Goal: Task Accomplishment & Management: Use online tool/utility

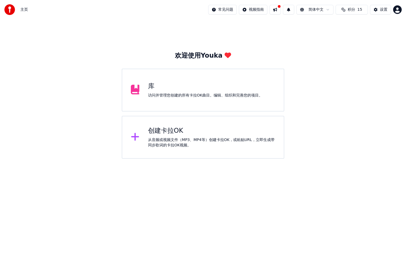
click at [186, 136] on div "创建卡拉OK 从音频或视频文件（MP3、MP4等）创建卡拉OK，或粘贴URL，立即生成带同步歌词的卡拉OK视频。" at bounding box center [211, 137] width 127 height 21
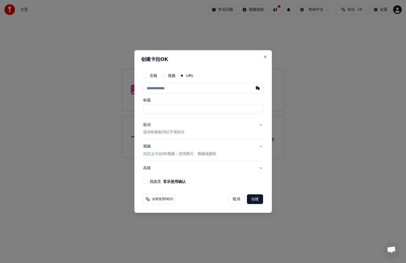
click at [187, 90] on input "text" at bounding box center [203, 88] width 120 height 11
paste input "**********"
type input "**********"
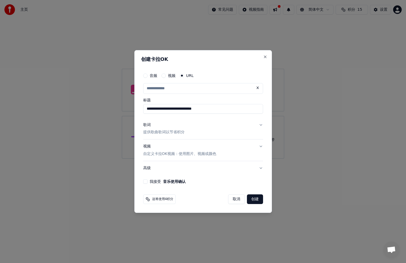
click at [145, 181] on button "我接受 音乐使用确认" at bounding box center [145, 182] width 4 height 4
click at [186, 91] on input "text" at bounding box center [203, 88] width 120 height 11
paste input "**********"
type input "**********"
click at [191, 123] on button "歌词 提供歌曲歌词以节省积分" at bounding box center [203, 128] width 120 height 21
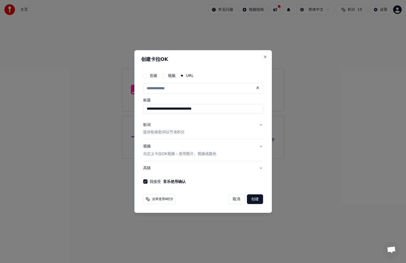
type input "**********"
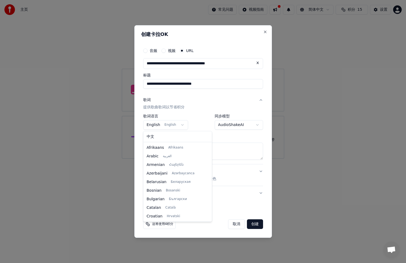
click at [176, 124] on body "**********" at bounding box center [203, 79] width 406 height 159
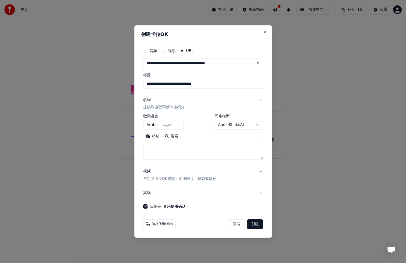
click at [254, 224] on button "创建" at bounding box center [255, 225] width 16 height 10
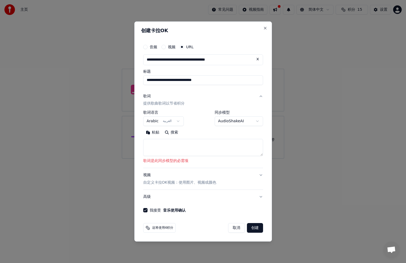
click at [252, 229] on button "创建" at bounding box center [255, 228] width 16 height 10
click at [179, 121] on body "**********" at bounding box center [203, 79] width 406 height 159
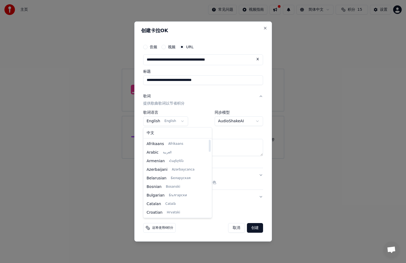
select select "**"
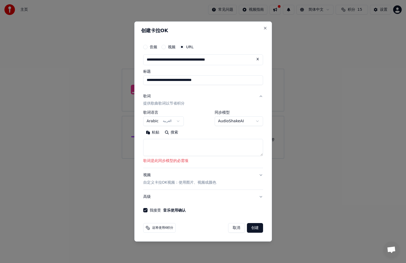
click at [237, 165] on div "**********" at bounding box center [203, 139] width 120 height 57
click at [258, 59] on button at bounding box center [257, 60] width 11 height 10
click at [165, 143] on textarea at bounding box center [203, 147] width 120 height 17
paste textarea "**********"
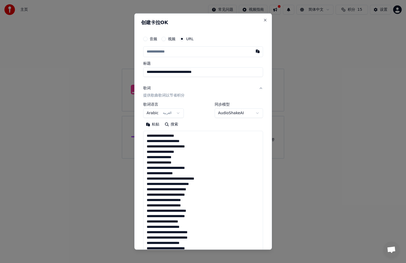
scroll to position [275, 0]
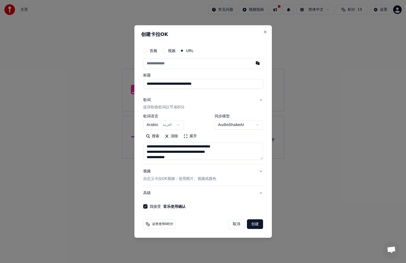
type textarea "**********"
click at [205, 61] on input "text" at bounding box center [203, 63] width 120 height 11
paste input "**********"
type input "**********"
click at [229, 97] on button "歌词 提供歌曲歌词以节省积分" at bounding box center [203, 103] width 120 height 21
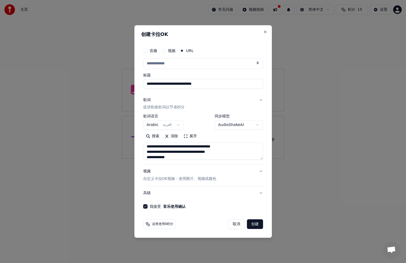
type input "**********"
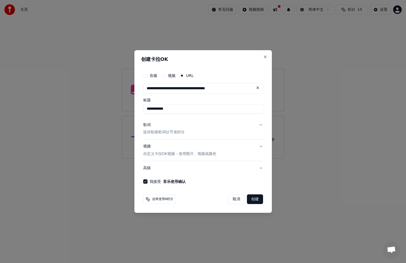
click at [162, 132] on p "提供歌曲歌词以节省积分" at bounding box center [163, 132] width 41 height 5
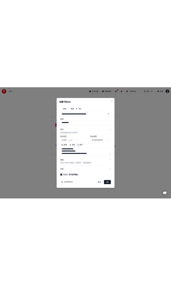
scroll to position [277, 0]
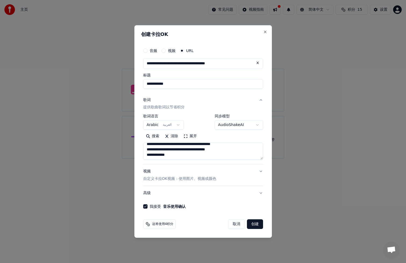
click at [255, 224] on button "创建" at bounding box center [255, 225] width 16 height 10
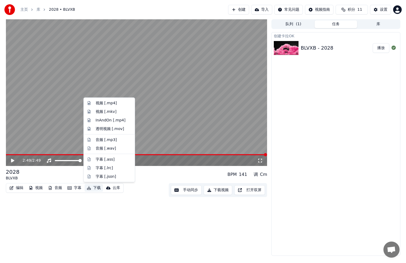
click at [94, 186] on button "下载" at bounding box center [94, 188] width 18 height 8
click at [110, 104] on div "视频 [.mp4]" at bounding box center [106, 103] width 21 height 5
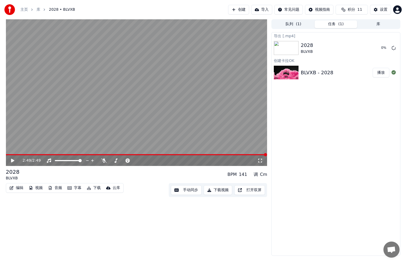
click at [91, 188] on button "下载" at bounding box center [94, 188] width 18 height 8
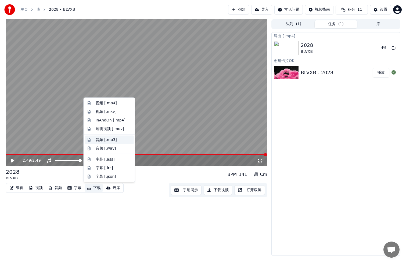
click at [117, 139] on div "音频 [.mp3]" at bounding box center [114, 139] width 36 height 5
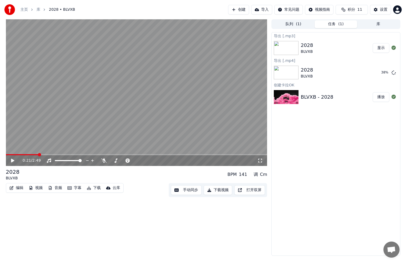
click at [37, 155] on span at bounding box center [22, 154] width 32 height 1
click at [23, 155] on span at bounding box center [22, 154] width 32 height 1
click at [19, 155] on span at bounding box center [14, 154] width 17 height 1
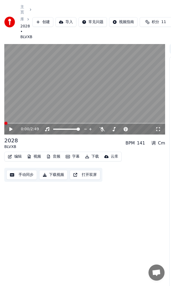
click at [4, 125] on span at bounding box center [5, 123] width 3 height 3
click at [11, 131] on icon at bounding box center [10, 129] width 3 height 4
click at [11, 131] on icon at bounding box center [11, 129] width 3 height 3
drag, startPoint x: 17, startPoint y: 143, endPoint x: 6, endPoint y: 142, distance: 10.5
click at [6, 142] on div "2028" at bounding box center [11, 141] width 14 height 8
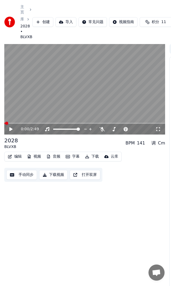
click at [13, 143] on div "2028" at bounding box center [11, 141] width 14 height 8
click at [11, 131] on icon at bounding box center [10, 129] width 3 height 4
click at [11, 131] on icon at bounding box center [15, 129] width 12 height 4
click at [10, 131] on icon at bounding box center [10, 129] width 3 height 4
click at [10, 131] on icon at bounding box center [11, 129] width 3 height 3
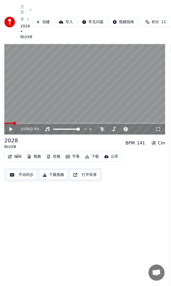
click at [12, 131] on icon at bounding box center [15, 129] width 12 height 4
click at [13, 130] on icon at bounding box center [15, 129] width 12 height 4
click at [10, 131] on icon at bounding box center [10, 129] width 3 height 4
click at [10, 131] on icon at bounding box center [11, 129] width 3 height 3
click at [54, 124] on span at bounding box center [30, 123] width 52 height 1
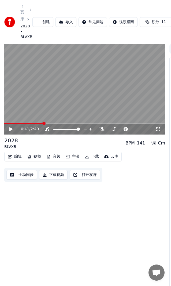
click at [43, 124] on span at bounding box center [23, 123] width 39 height 1
click at [35, 124] on span at bounding box center [23, 123] width 39 height 1
click at [13, 131] on icon at bounding box center [15, 129] width 12 height 4
click at [34, 124] on span at bounding box center [20, 123] width 32 height 1
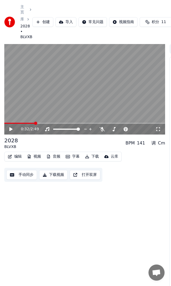
click at [27, 124] on span at bounding box center [19, 123] width 30 height 1
click at [39, 124] on span at bounding box center [84, 123] width 161 height 1
click at [45, 125] on video at bounding box center [84, 89] width 161 height 91
click at [44, 124] on span at bounding box center [84, 123] width 161 height 1
click at [52, 124] on span at bounding box center [84, 123] width 161 height 1
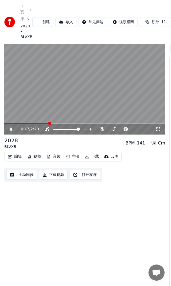
click at [49, 124] on span at bounding box center [26, 123] width 45 height 1
click at [44, 124] on span at bounding box center [26, 123] width 45 height 1
click at [13, 130] on icon at bounding box center [15, 129] width 12 height 4
click at [12, 131] on icon at bounding box center [10, 129] width 3 height 4
click at [12, 131] on icon at bounding box center [11, 129] width 3 height 3
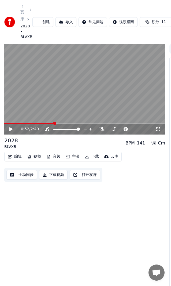
click at [9, 131] on icon at bounding box center [10, 129] width 3 height 4
click at [12, 131] on icon at bounding box center [11, 129] width 3 height 3
click at [8, 131] on div "0:54 / 2:49" at bounding box center [84, 128] width 157 height 5
click at [10, 131] on icon at bounding box center [10, 129] width 3 height 4
click at [12, 131] on icon at bounding box center [11, 129] width 3 height 3
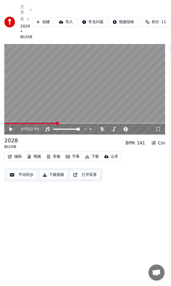
click at [12, 131] on icon at bounding box center [15, 129] width 12 height 4
click at [12, 131] on icon at bounding box center [11, 129] width 3 height 3
click at [10, 131] on icon at bounding box center [10, 129] width 3 height 4
click at [10, 131] on icon at bounding box center [11, 129] width 3 height 3
click at [10, 131] on icon at bounding box center [10, 129] width 3 height 4
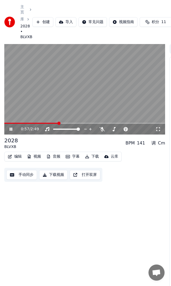
click at [10, 131] on icon at bounding box center [11, 129] width 3 height 3
click at [11, 131] on icon at bounding box center [10, 129] width 3 height 4
click at [12, 131] on icon at bounding box center [11, 129] width 3 height 3
click at [11, 131] on icon at bounding box center [10, 129] width 3 height 4
click at [10, 131] on icon at bounding box center [11, 129] width 3 height 3
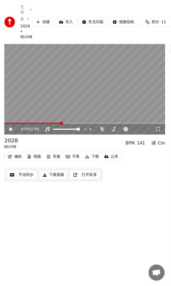
click at [10, 131] on icon at bounding box center [10, 129] width 3 height 4
click at [10, 131] on icon at bounding box center [11, 129] width 3 height 3
click at [10, 131] on icon at bounding box center [10, 129] width 3 height 4
click at [10, 131] on icon at bounding box center [11, 129] width 3 height 3
click at [10, 131] on icon at bounding box center [10, 129] width 3 height 4
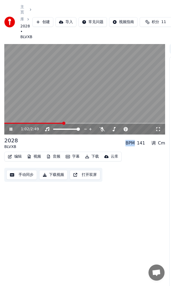
click at [10, 131] on icon at bounding box center [11, 129] width 3 height 3
click at [11, 131] on icon at bounding box center [10, 129] width 3 height 4
click at [11, 131] on icon at bounding box center [15, 129] width 12 height 4
click at [11, 131] on icon at bounding box center [10, 129] width 3 height 4
click at [11, 131] on icon at bounding box center [15, 129] width 12 height 4
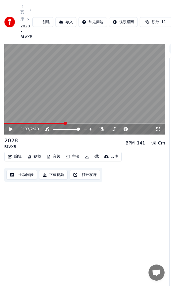
click at [11, 131] on icon at bounding box center [10, 129] width 3 height 4
click at [11, 131] on icon at bounding box center [15, 129] width 12 height 4
click at [10, 131] on icon at bounding box center [10, 129] width 3 height 4
click at [14, 131] on icon at bounding box center [15, 129] width 12 height 4
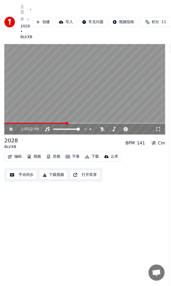
click at [14, 131] on icon at bounding box center [15, 129] width 12 height 4
click at [11, 131] on icon at bounding box center [10, 129] width 3 height 4
click at [11, 131] on icon at bounding box center [15, 129] width 12 height 4
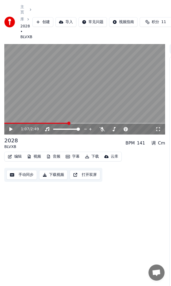
click at [9, 131] on icon at bounding box center [15, 129] width 12 height 4
click at [8, 131] on div "1:09 / 2:49" at bounding box center [84, 128] width 157 height 5
click at [8, 132] on div "1:11 / 2:49" at bounding box center [84, 128] width 157 height 5
click at [10, 130] on icon at bounding box center [11, 129] width 3 height 3
click at [12, 131] on icon at bounding box center [10, 129] width 3 height 4
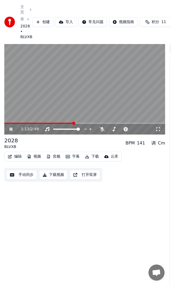
click at [12, 131] on icon at bounding box center [11, 129] width 3 height 3
click at [11, 131] on icon at bounding box center [10, 129] width 3 height 4
click at [10, 131] on icon at bounding box center [11, 129] width 3 height 3
click at [10, 131] on icon at bounding box center [10, 129] width 3 height 4
click at [10, 131] on icon at bounding box center [11, 129] width 3 height 3
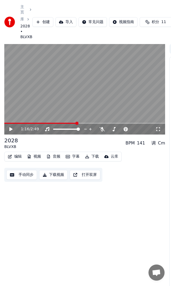
click at [10, 131] on icon at bounding box center [10, 129] width 3 height 4
click at [10, 131] on icon at bounding box center [11, 129] width 3 height 3
click at [10, 131] on icon at bounding box center [10, 129] width 3 height 4
click at [10, 131] on icon at bounding box center [11, 129] width 3 height 3
click at [11, 131] on icon at bounding box center [10, 129] width 3 height 4
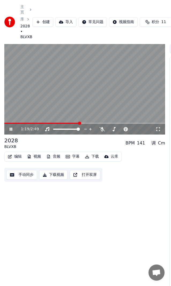
click at [11, 131] on icon at bounding box center [15, 129] width 12 height 4
click at [11, 131] on icon at bounding box center [10, 129] width 3 height 4
click at [11, 131] on icon at bounding box center [15, 129] width 12 height 4
click at [11, 131] on icon at bounding box center [10, 129] width 3 height 4
click at [11, 131] on icon at bounding box center [15, 129] width 12 height 4
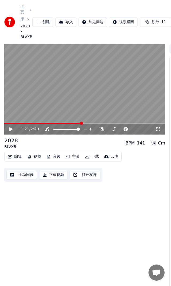
click at [8, 132] on div "1:21 / 2:49" at bounding box center [84, 128] width 157 height 5
click at [11, 131] on icon at bounding box center [10, 129] width 3 height 4
click at [11, 131] on icon at bounding box center [11, 129] width 3 height 3
click at [10, 131] on icon at bounding box center [15, 129] width 12 height 4
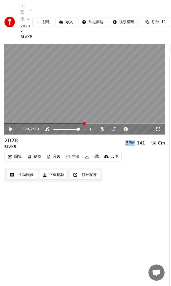
click at [10, 131] on icon at bounding box center [15, 129] width 12 height 4
click at [10, 131] on icon at bounding box center [10, 129] width 3 height 4
click at [10, 131] on icon at bounding box center [11, 129] width 3 height 3
click at [11, 131] on icon at bounding box center [10, 129] width 3 height 4
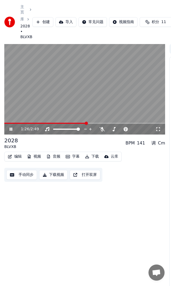
click at [11, 131] on icon at bounding box center [11, 129] width 3 height 3
click at [15, 131] on icon at bounding box center [15, 129] width 12 height 4
click at [12, 131] on icon at bounding box center [11, 129] width 3 height 3
click at [12, 131] on icon at bounding box center [10, 129] width 3 height 4
click at [12, 131] on icon at bounding box center [11, 129] width 3 height 3
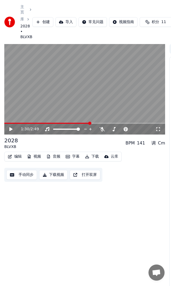
click at [12, 131] on icon at bounding box center [10, 129] width 3 height 4
click at [11, 131] on icon at bounding box center [11, 129] width 3 height 3
click at [13, 131] on icon at bounding box center [15, 129] width 12 height 4
click at [8, 132] on div "1:33 / 2:49" at bounding box center [84, 128] width 157 height 5
click at [11, 131] on icon at bounding box center [15, 129] width 12 height 4
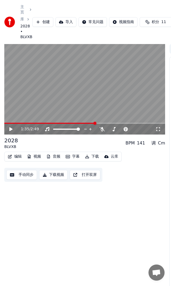
click at [12, 131] on icon at bounding box center [10, 129] width 3 height 4
click at [12, 131] on icon at bounding box center [11, 129] width 3 height 3
click at [12, 131] on icon at bounding box center [10, 129] width 3 height 4
click at [12, 131] on icon at bounding box center [11, 129] width 3 height 3
click at [10, 131] on icon at bounding box center [10, 129] width 3 height 4
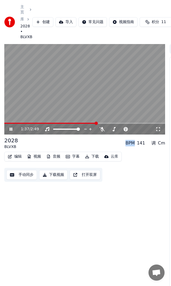
click at [10, 131] on icon at bounding box center [11, 129] width 3 height 3
click at [13, 131] on icon at bounding box center [15, 129] width 12 height 4
click at [12, 131] on icon at bounding box center [11, 129] width 3 height 3
click at [10, 131] on icon at bounding box center [10, 129] width 3 height 4
click at [10, 131] on icon at bounding box center [11, 129] width 3 height 3
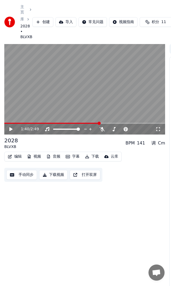
click at [10, 131] on icon at bounding box center [10, 129] width 3 height 4
click at [10, 131] on icon at bounding box center [11, 129] width 3 height 3
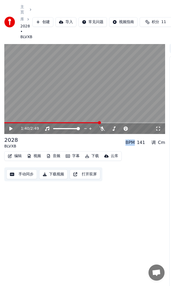
scroll to position [1, 0]
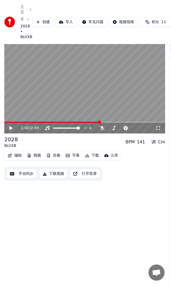
click at [11, 130] on icon at bounding box center [10, 128] width 3 height 4
click at [10, 130] on icon at bounding box center [11, 127] width 3 height 3
click at [10, 130] on icon at bounding box center [10, 128] width 3 height 4
click at [9, 130] on icon at bounding box center [15, 128] width 12 height 4
click at [11, 130] on icon at bounding box center [10, 128] width 3 height 4
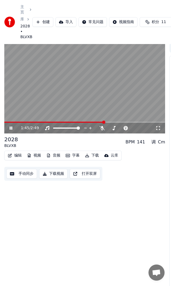
click at [11, 130] on icon at bounding box center [15, 128] width 12 height 4
click at [10, 130] on icon at bounding box center [10, 128] width 3 height 4
click at [10, 130] on icon at bounding box center [11, 127] width 3 height 3
click at [10, 130] on icon at bounding box center [10, 128] width 3 height 4
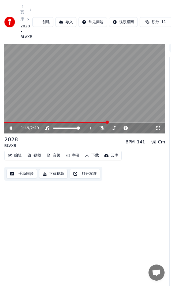
click at [10, 130] on icon at bounding box center [11, 127] width 3 height 3
click at [10, 130] on icon at bounding box center [10, 128] width 3 height 4
click at [10, 130] on icon at bounding box center [11, 127] width 3 height 3
click at [10, 130] on icon at bounding box center [10, 128] width 3 height 4
click at [10, 130] on icon at bounding box center [11, 127] width 3 height 3
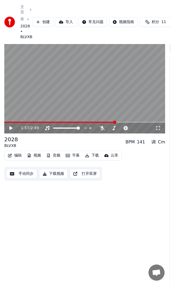
click at [12, 130] on icon at bounding box center [15, 128] width 12 height 4
click at [11, 130] on icon at bounding box center [15, 128] width 12 height 4
click at [113, 123] on span at bounding box center [58, 122] width 109 height 1
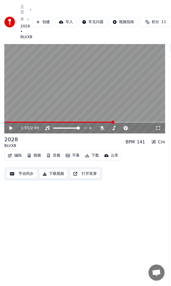
drag, startPoint x: 105, startPoint y: 123, endPoint x: 102, endPoint y: 122, distance: 3.1
click at [105, 123] on video at bounding box center [84, 88] width 161 height 91
click at [96, 123] on video at bounding box center [84, 88] width 161 height 91
click at [98, 123] on span at bounding box center [51, 122] width 94 height 1
click at [102, 123] on span at bounding box center [84, 122] width 161 height 1
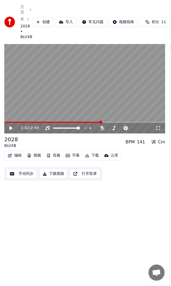
click at [104, 123] on span at bounding box center [84, 122] width 161 height 1
click at [13, 130] on icon at bounding box center [15, 128] width 12 height 4
click at [9, 128] on icon at bounding box center [15, 128] width 12 height 4
click at [12, 130] on icon at bounding box center [10, 128] width 3 height 4
click at [12, 130] on icon at bounding box center [11, 127] width 3 height 3
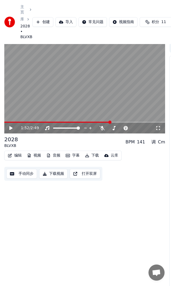
click at [11, 130] on icon at bounding box center [10, 128] width 3 height 4
click at [11, 130] on icon at bounding box center [11, 127] width 3 height 3
click at [11, 130] on icon at bounding box center [10, 128] width 3 height 4
click at [11, 130] on icon at bounding box center [15, 128] width 12 height 4
click at [11, 130] on icon at bounding box center [10, 128] width 3 height 4
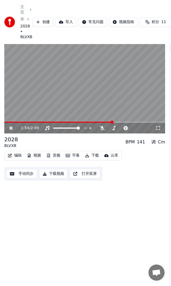
click at [11, 130] on icon at bounding box center [15, 128] width 12 height 4
click at [12, 130] on icon at bounding box center [15, 128] width 12 height 4
click at [12, 130] on icon at bounding box center [11, 127] width 3 height 3
click at [12, 130] on icon at bounding box center [15, 128] width 12 height 4
click at [12, 130] on icon at bounding box center [11, 127] width 3 height 3
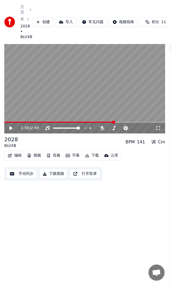
click at [12, 130] on icon at bounding box center [10, 128] width 3 height 4
click at [11, 130] on icon at bounding box center [10, 128] width 3 height 4
click at [10, 130] on icon at bounding box center [10, 128] width 3 height 4
click at [10, 130] on icon at bounding box center [11, 127] width 3 height 3
click at [12, 130] on icon at bounding box center [10, 128] width 3 height 4
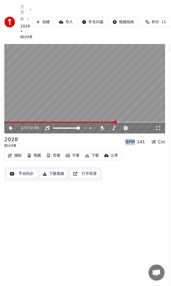
click at [12, 130] on icon at bounding box center [10, 128] width 3 height 4
click at [12, 130] on icon at bounding box center [11, 127] width 3 height 3
click at [12, 130] on icon at bounding box center [10, 128] width 3 height 4
click at [12, 130] on icon at bounding box center [11, 127] width 3 height 3
click at [10, 130] on icon at bounding box center [10, 128] width 3 height 4
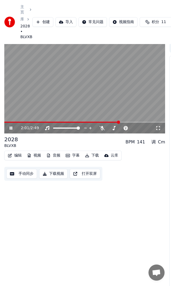
click at [10, 130] on icon at bounding box center [11, 127] width 3 height 3
click at [10, 130] on icon at bounding box center [10, 128] width 3 height 4
click at [10, 130] on icon at bounding box center [11, 127] width 3 height 3
click at [10, 130] on icon at bounding box center [10, 128] width 3 height 4
click at [10, 130] on icon at bounding box center [11, 127] width 3 height 3
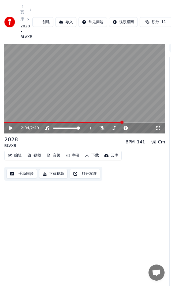
click at [11, 130] on icon at bounding box center [10, 128] width 3 height 4
click at [11, 130] on icon at bounding box center [15, 128] width 12 height 4
click at [11, 129] on icon at bounding box center [15, 128] width 12 height 4
click at [10, 129] on icon at bounding box center [11, 127] width 3 height 3
click at [11, 130] on icon at bounding box center [10, 128] width 3 height 4
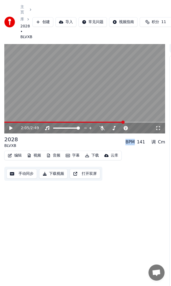
click at [11, 130] on icon at bounding box center [10, 128] width 3 height 4
click at [10, 129] on icon at bounding box center [10, 128] width 3 height 4
click at [11, 129] on icon at bounding box center [15, 128] width 12 height 4
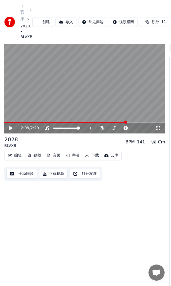
click at [12, 130] on icon at bounding box center [10, 128] width 3 height 4
click at [10, 130] on icon at bounding box center [10, 128] width 3 height 4
click at [8, 130] on div "2:13 / 2:49" at bounding box center [84, 127] width 157 height 5
click at [13, 129] on icon at bounding box center [15, 128] width 12 height 4
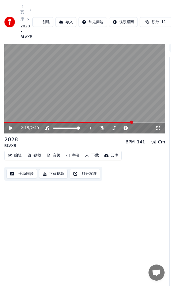
click at [9, 130] on icon at bounding box center [10, 128] width 3 height 4
click at [9, 130] on icon at bounding box center [15, 128] width 12 height 4
